Goal: Find specific page/section: Find specific page/section

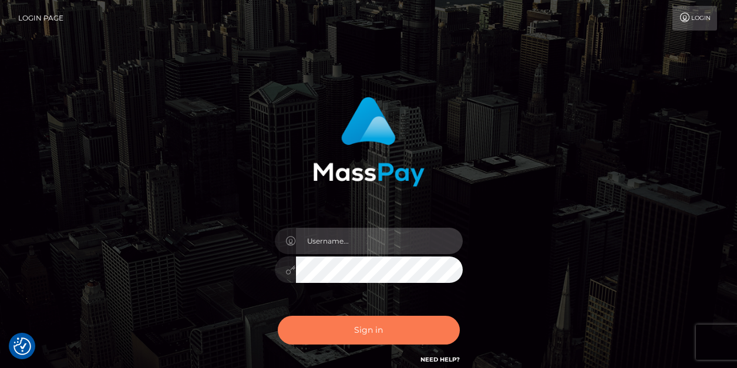
type input "vlad"
click at [333, 340] on button "Sign in" at bounding box center [369, 330] width 182 height 29
type input "[PERSON_NAME]"
click at [343, 326] on button "Sign in" at bounding box center [369, 330] width 182 height 29
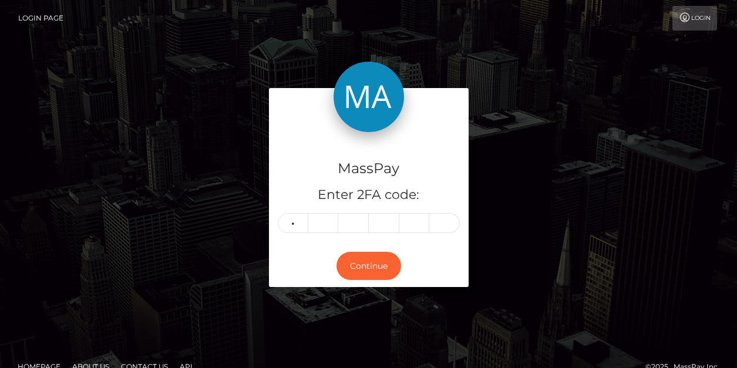
type input "7"
type input "1"
type input "5"
type input "8"
type input "4"
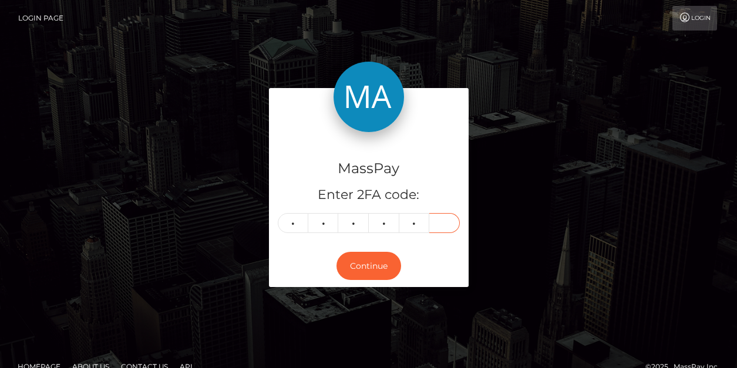
type input "5"
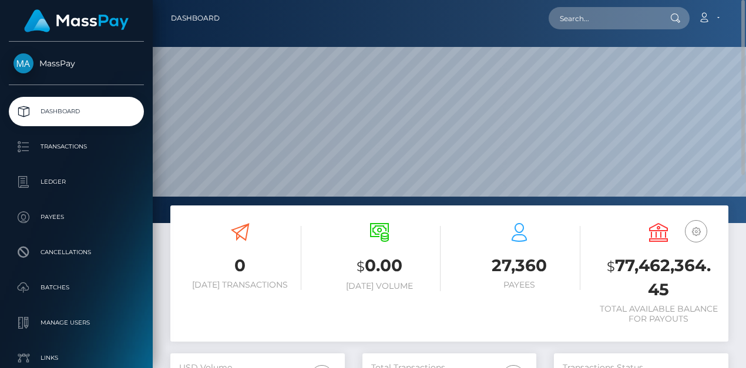
scroll to position [209, 174]
click at [584, 23] on input "text" at bounding box center [604, 18] width 110 height 22
paste input "poact_f40YRqDirfLl,"
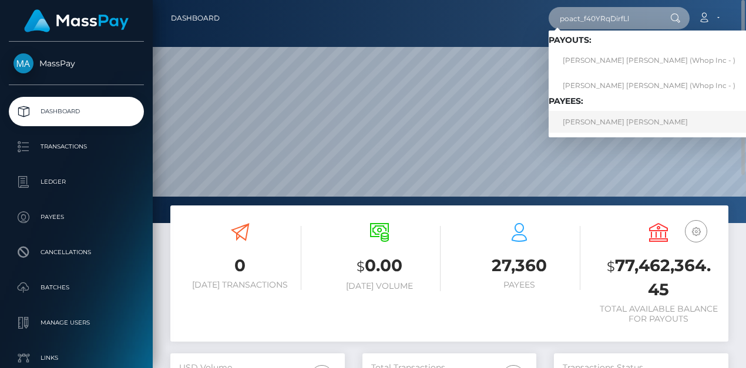
type input "poact_f40YRqDirfLl"
click at [626, 119] on link "OKUMU STEPHEN ONYANGO" at bounding box center [649, 122] width 201 height 22
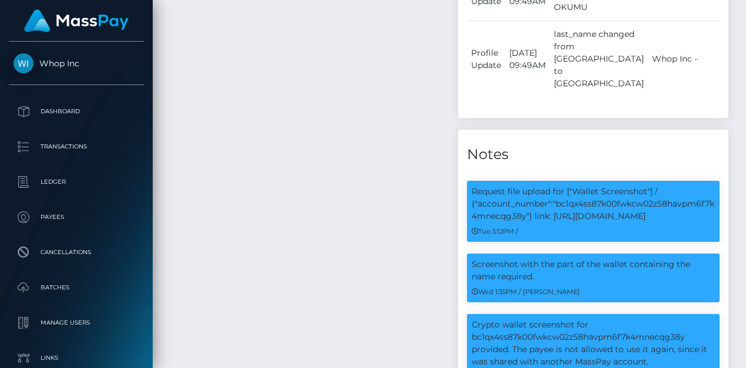
scroll to position [1232, 0]
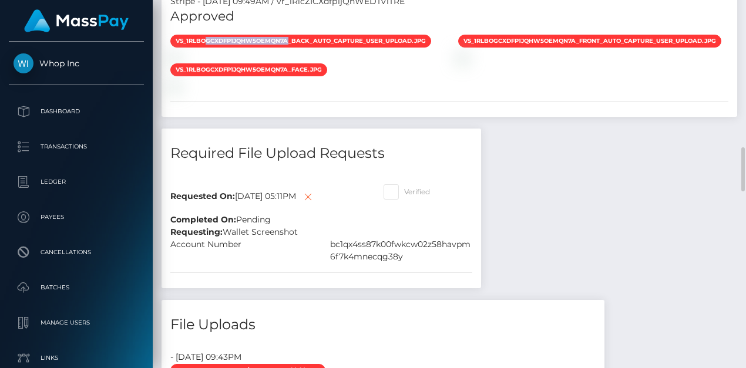
drag, startPoint x: 207, startPoint y: 35, endPoint x: 287, endPoint y: 35, distance: 79.9
click at [287, 35] on span "vs_1RlboGCXdfp1jQhW5oeMQn7a_back_auto_capture_user_upload.jpg" at bounding box center [300, 41] width 261 height 13
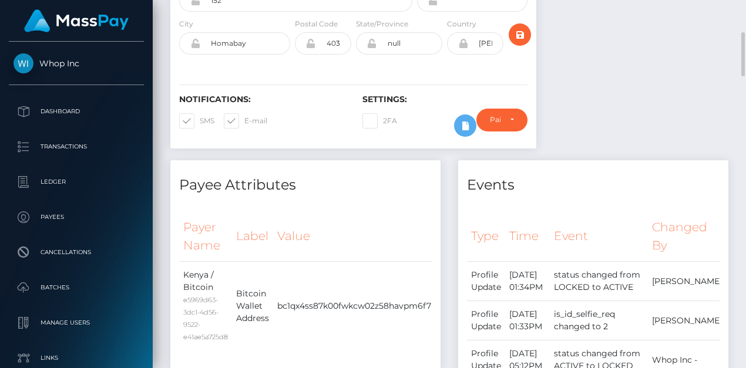
scroll to position [137, 0]
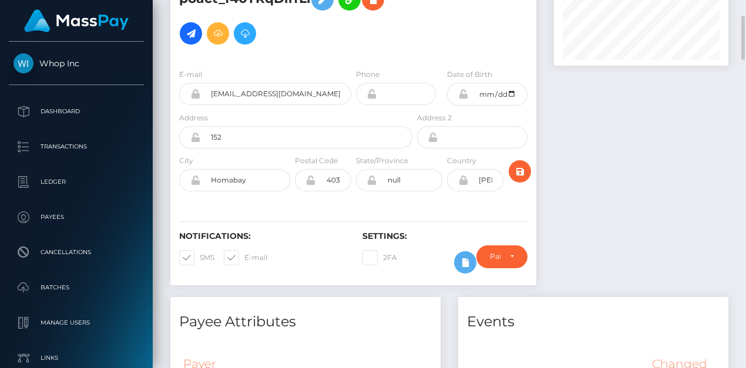
click at [580, 126] on div at bounding box center [641, 111] width 192 height 372
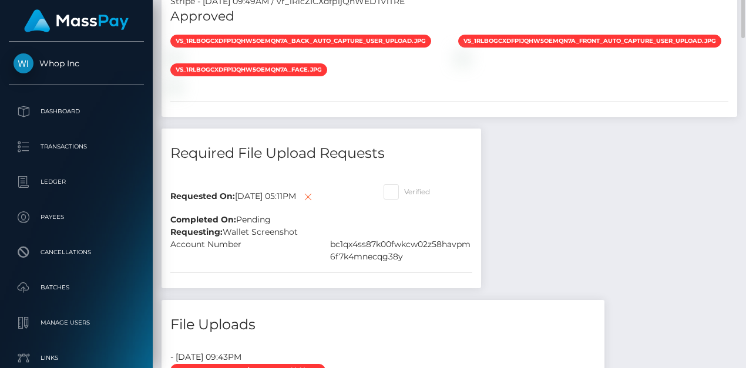
scroll to position [1095, 0]
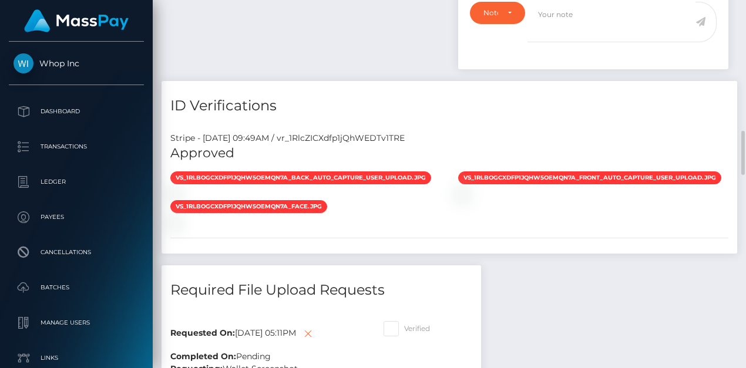
drag, startPoint x: 428, startPoint y: 135, endPoint x: 293, endPoint y: 136, distance: 135.1
click at [293, 136] on div "Stripe - [DATE] 09:49AM / vr_1RlcZICXdfp1jQhWEDTv1TRE" at bounding box center [450, 138] width 576 height 12
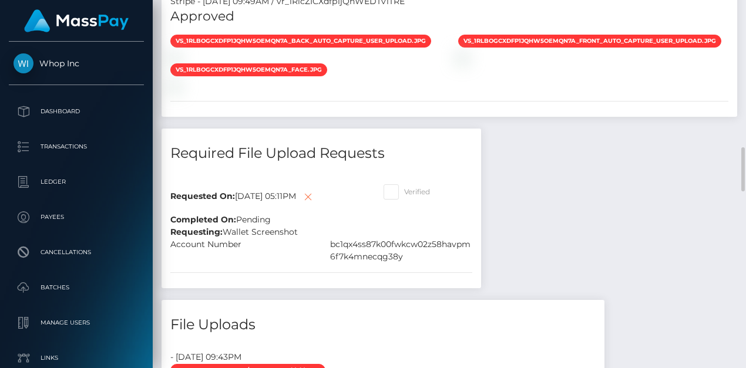
scroll to position [141, 174]
